Goal: Task Accomplishment & Management: Use online tool/utility

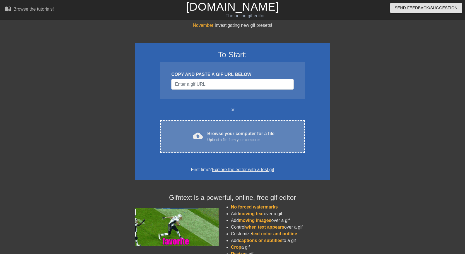
click at [223, 131] on div "Browse your computer for a file Upload a file from your computer" at bounding box center [240, 136] width 67 height 12
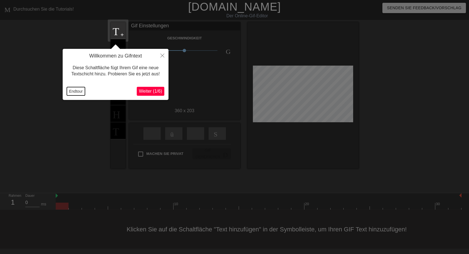
click at [70, 93] on button "Endtour" at bounding box center [76, 91] width 18 height 8
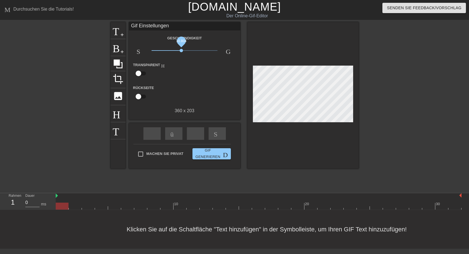
click at [181, 50] on span "x0.804" at bounding box center [181, 50] width 3 height 3
click at [181, 51] on span "x0.804" at bounding box center [181, 50] width 3 height 3
click at [117, 34] on span "Titel" at bounding box center [118, 30] width 11 height 11
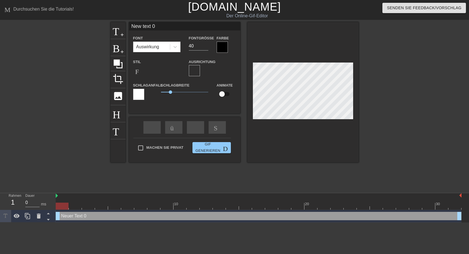
drag, startPoint x: 130, startPoint y: 26, endPoint x: 221, endPoint y: 34, distance: 91.8
click at [221, 34] on div "New text 0 Font Auswirkung Fontgröße 40 Farbe Stil Format-Bold format-ital form…" at bounding box center [184, 63] width 111 height 83
drag, startPoint x: 135, startPoint y: 25, endPoint x: 130, endPoint y: 27, distance: 5.3
click at [130, 27] on input "?" at bounding box center [184, 26] width 111 height 8
type input "?"
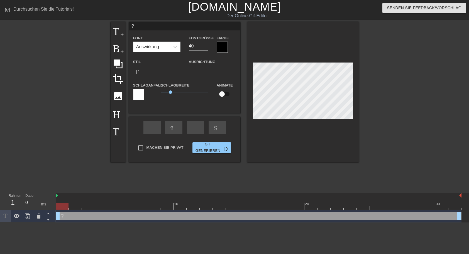
click at [221, 47] on div at bounding box center [222, 47] width 11 height 11
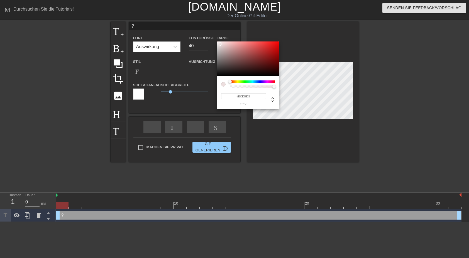
click at [220, 44] on div at bounding box center [248, 59] width 63 height 35
type input "#F2ECEC"
click at [218, 43] on div at bounding box center [248, 59] width 63 height 35
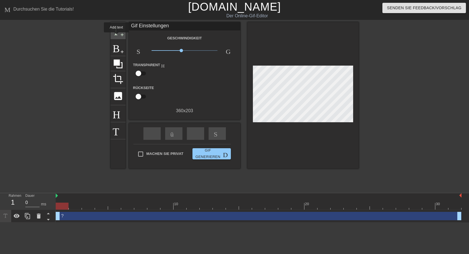
click at [117, 36] on div "Titel add-circle" at bounding box center [118, 30] width 15 height 17
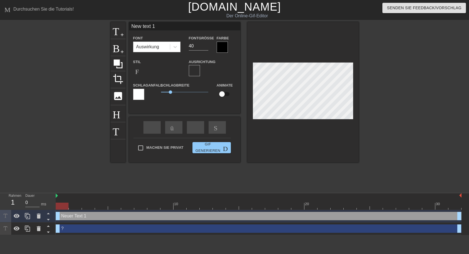
drag, startPoint x: 156, startPoint y: 25, endPoint x: 129, endPoint y: 28, distance: 27.2
click at [129, 28] on input "New text 1" at bounding box center [184, 26] width 111 height 8
type input "?"
click at [222, 46] on div at bounding box center [222, 47] width 11 height 11
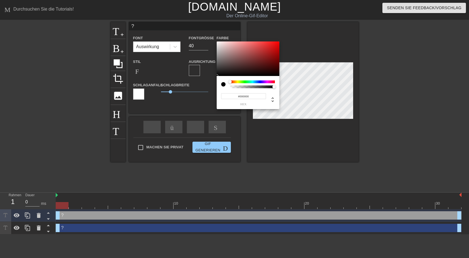
type input "#F4ECEC"
click at [219, 43] on div at bounding box center [248, 59] width 63 height 35
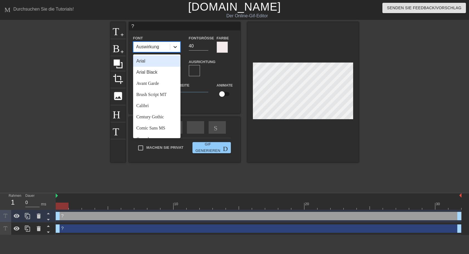
click at [176, 47] on icon at bounding box center [175, 47] width 3 height 2
click at [155, 73] on div "[PERSON_NAME]" at bounding box center [156, 72] width 47 height 11
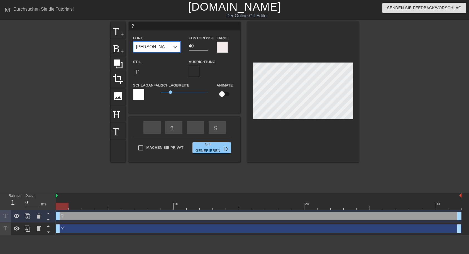
click at [221, 46] on div at bounding box center [222, 47] width 11 height 11
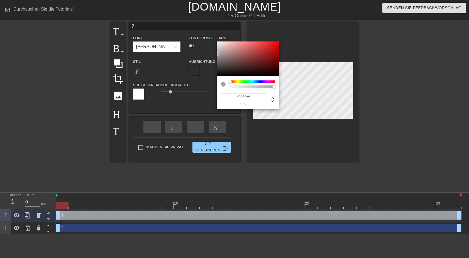
click at [217, 54] on div at bounding box center [248, 59] width 63 height 35
click at [218, 50] on div at bounding box center [248, 59] width 63 height 35
click at [218, 50] on div at bounding box center [218, 49] width 3 height 3
type input "#C3BEBE"
click at [218, 50] on div at bounding box center [218, 49] width 3 height 3
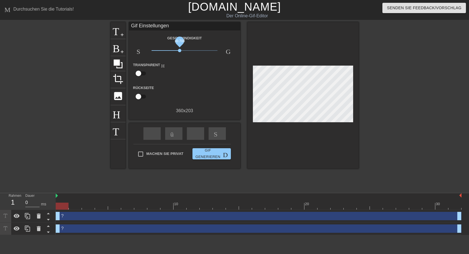
click at [180, 49] on span "x0.708" at bounding box center [185, 50] width 66 height 7
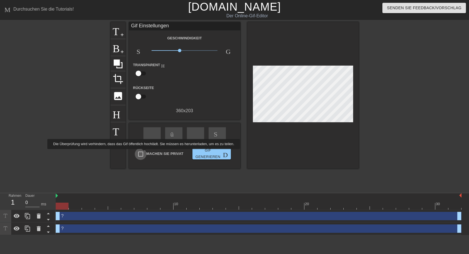
click at [143, 153] on input "Machen Sie privat" at bounding box center [141, 154] width 12 height 12
checkbox input "true"
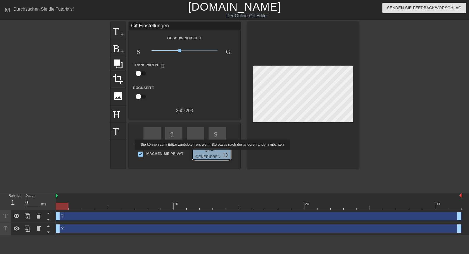
click at [211, 153] on span "Gif generieren Doppelpfeil" at bounding box center [212, 153] width 34 height 13
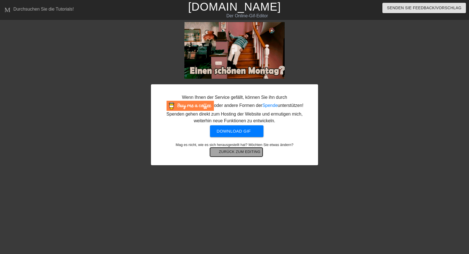
click at [227, 152] on span "arrow-back Zurück zum Editing" at bounding box center [236, 152] width 48 height 7
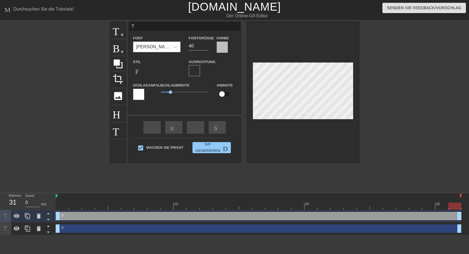
click at [219, 48] on div at bounding box center [222, 47] width 11 height 11
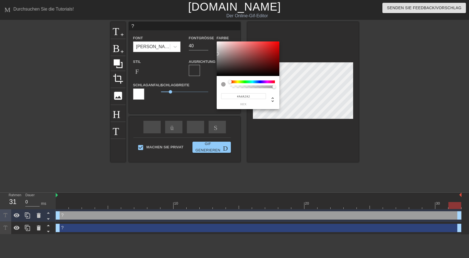
type input "#A6A4A4"
drag, startPoint x: 217, startPoint y: 50, endPoint x: 217, endPoint y: 54, distance: 3.3
click at [217, 54] on div at bounding box center [217, 53] width 3 height 3
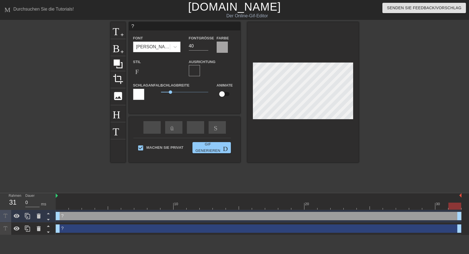
click at [221, 46] on div at bounding box center [222, 47] width 11 height 11
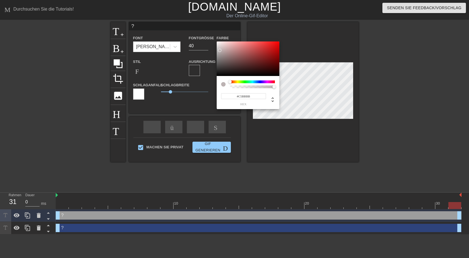
type input "#CDC3C3"
drag, startPoint x: 218, startPoint y: 53, endPoint x: 220, endPoint y: 48, distance: 5.0
click at [220, 48] on div at bounding box center [219, 48] width 3 height 3
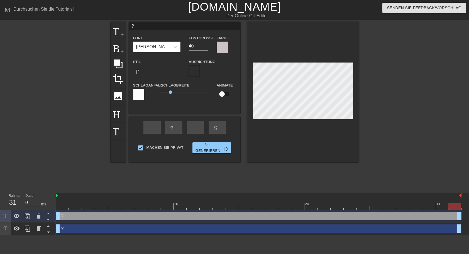
click at [134, 93] on div at bounding box center [138, 94] width 11 height 11
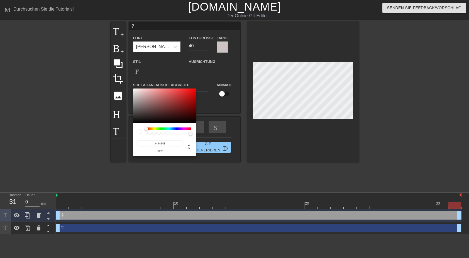
type input "#423F3F"
click at [136, 114] on div at bounding box center [164, 106] width 63 height 35
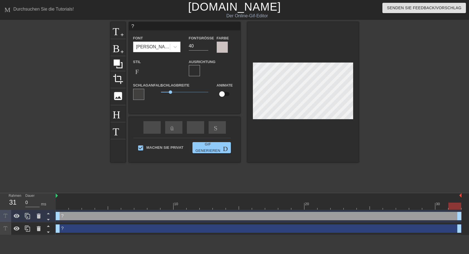
click at [350, 119] on div at bounding box center [303, 92] width 111 height 140
drag, startPoint x: 170, startPoint y: 92, endPoint x: 180, endPoint y: 92, distance: 9.8
click at [180, 92] on span "2" at bounding box center [179, 91] width 3 height 3
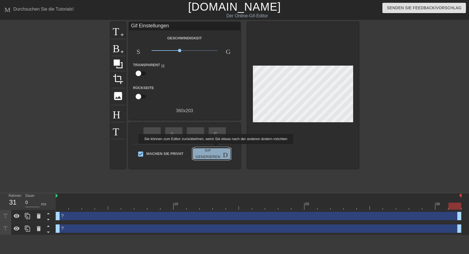
click at [215, 148] on span "Gif generieren Doppelpfeil" at bounding box center [212, 153] width 34 height 13
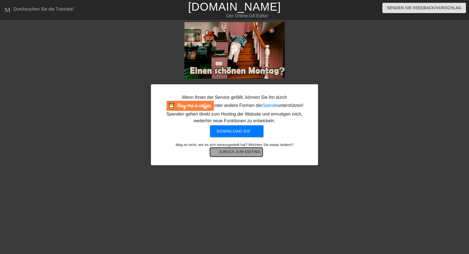
click at [238, 152] on span "arrow-back Zurück zum Editing" at bounding box center [236, 152] width 48 height 7
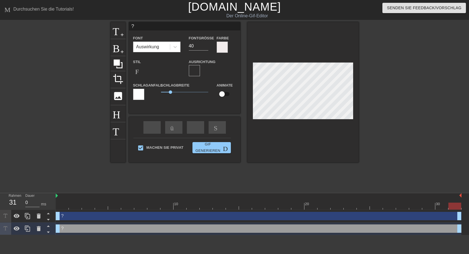
drag, startPoint x: 134, startPoint y: 27, endPoint x: 130, endPoint y: 26, distance: 3.9
click at [130, 26] on input "?" at bounding box center [184, 26] width 111 height 8
click at [37, 215] on icon at bounding box center [39, 215] width 4 height 5
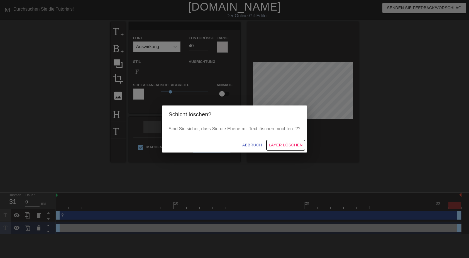
click at [286, 145] on span "Layer löschen" at bounding box center [286, 145] width 34 height 7
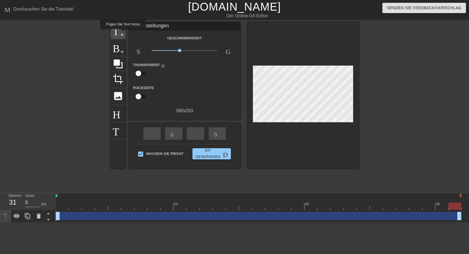
click at [122, 33] on span "add-circle" at bounding box center [122, 34] width 5 height 5
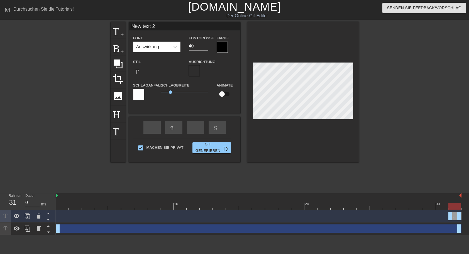
drag, startPoint x: 157, startPoint y: 26, endPoint x: 128, endPoint y: 26, distance: 29.5
click at [129, 26] on input "New text 2" at bounding box center [184, 26] width 111 height 8
type input "?"
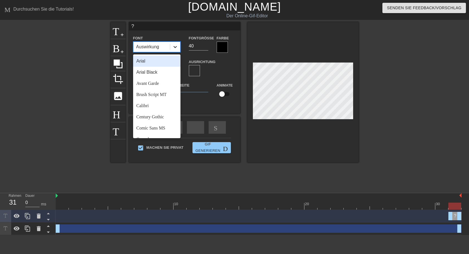
click at [176, 48] on icon at bounding box center [176, 47] width 6 height 6
click at [157, 74] on div "[PERSON_NAME]" at bounding box center [156, 72] width 47 height 11
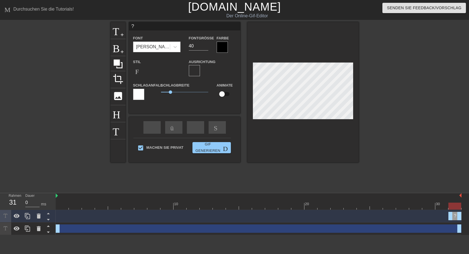
click at [222, 47] on div at bounding box center [222, 47] width 11 height 11
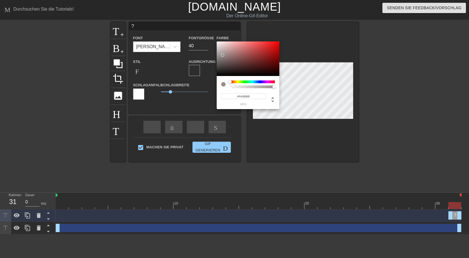
click at [223, 55] on div at bounding box center [248, 59] width 63 height 35
type input "#B8A9A9"
drag, startPoint x: 223, startPoint y: 55, endPoint x: 222, endPoint y: 51, distance: 4.3
click at [222, 51] on div at bounding box center [221, 50] width 3 height 3
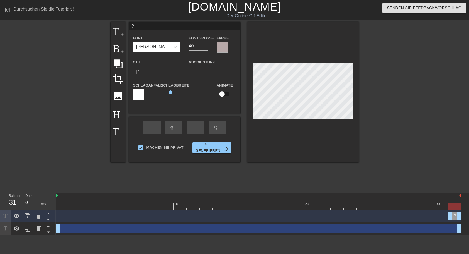
click at [133, 92] on div at bounding box center [138, 94] width 11 height 11
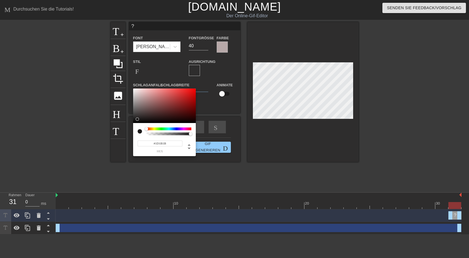
type input "#1D1B1B"
click at [136, 119] on div at bounding box center [164, 106] width 63 height 35
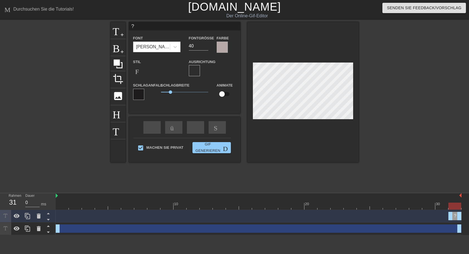
click at [225, 47] on div at bounding box center [222, 47] width 11 height 11
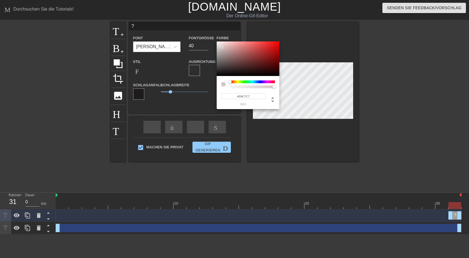
type input "#DBC7C7"
drag, startPoint x: 222, startPoint y: 52, endPoint x: 222, endPoint y: 46, distance: 5.3
click at [222, 46] on div at bounding box center [222, 46] width 3 height 3
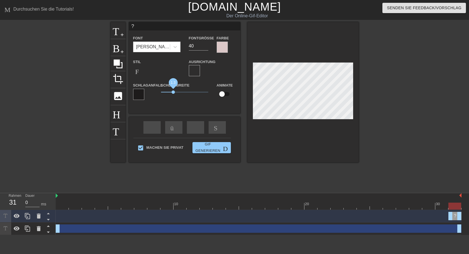
click at [173, 93] on span "1.3" at bounding box center [173, 91] width 3 height 3
click at [214, 147] on span "Gif generieren Doppelpfeil" at bounding box center [212, 147] width 34 height 13
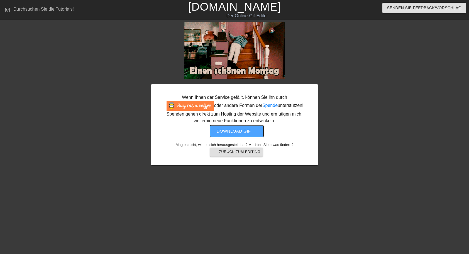
click at [232, 130] on span "Download gif get-app" at bounding box center [237, 130] width 40 height 7
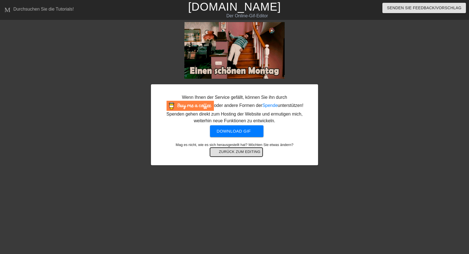
click at [234, 153] on span "arrow-back Zurück zum Editing" at bounding box center [236, 152] width 48 height 7
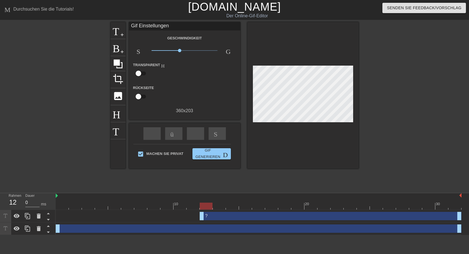
drag, startPoint x: 452, startPoint y: 216, endPoint x: 203, endPoint y: 221, distance: 248.9
click at [203, 221] on div "? drag-handle drag-handle" at bounding box center [259, 216] width 406 height 13
click at [174, 50] on span "x0.708" at bounding box center [185, 50] width 66 height 7
click at [205, 153] on span "Gif generieren Doppelpfeil" at bounding box center [212, 153] width 34 height 13
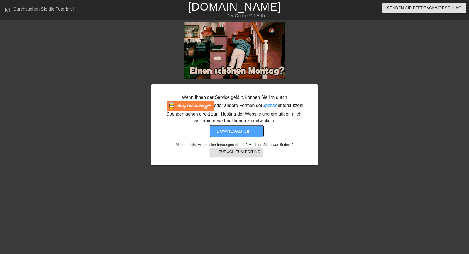
click at [241, 131] on span "Download gif get-app" at bounding box center [237, 130] width 40 height 7
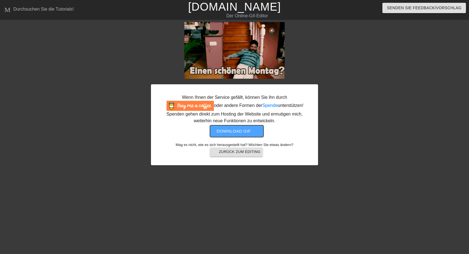
click at [249, 132] on span "Download gif get-app" at bounding box center [237, 130] width 40 height 7
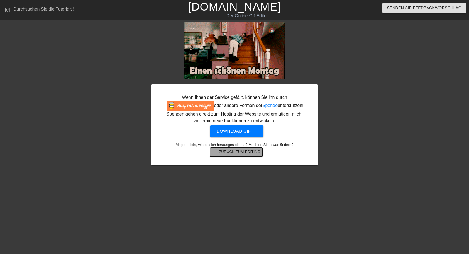
click at [241, 154] on span "arrow-back Zurück zum Editing" at bounding box center [236, 152] width 48 height 7
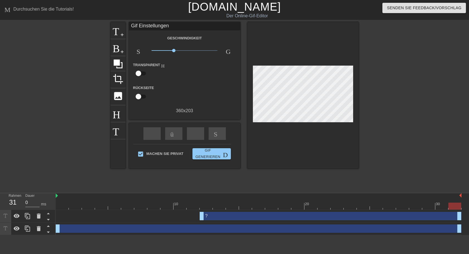
click at [171, 51] on span "x 0,473" at bounding box center [185, 50] width 66 height 7
click at [171, 51] on span "x0.398" at bounding box center [171, 50] width 3 height 3
click at [206, 153] on span "Gif generieren Doppelpfeil" at bounding box center [212, 153] width 34 height 13
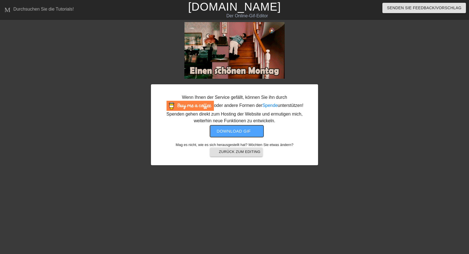
click at [234, 129] on span "Download gif get-app" at bounding box center [237, 130] width 40 height 7
